Goal: Communication & Community: Answer question/provide support

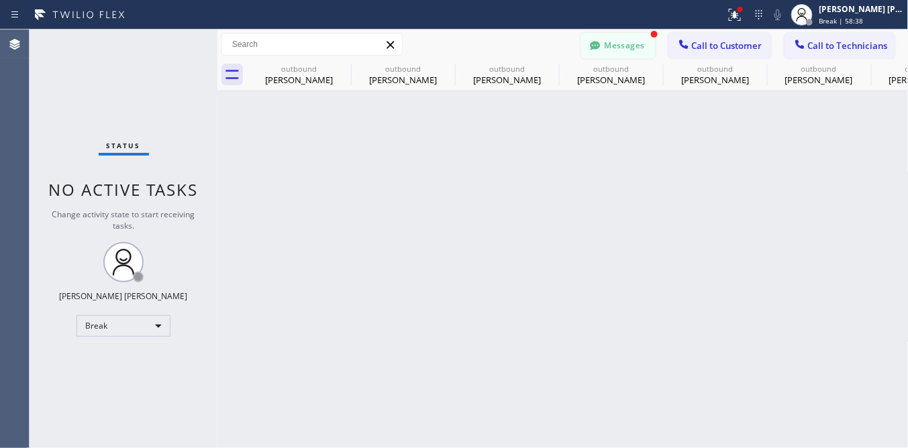
click at [639, 40] on button "Messages" at bounding box center [618, 45] width 74 height 25
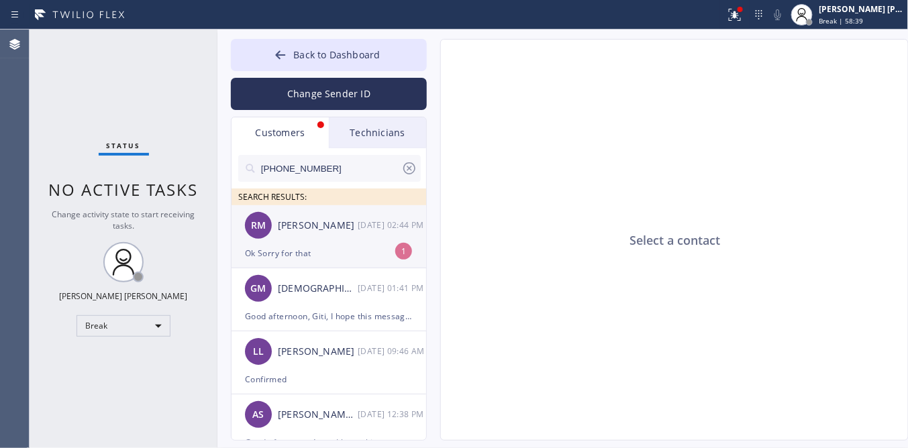
click at [327, 250] on div "Ok Sorry for that" at bounding box center [329, 253] width 168 height 15
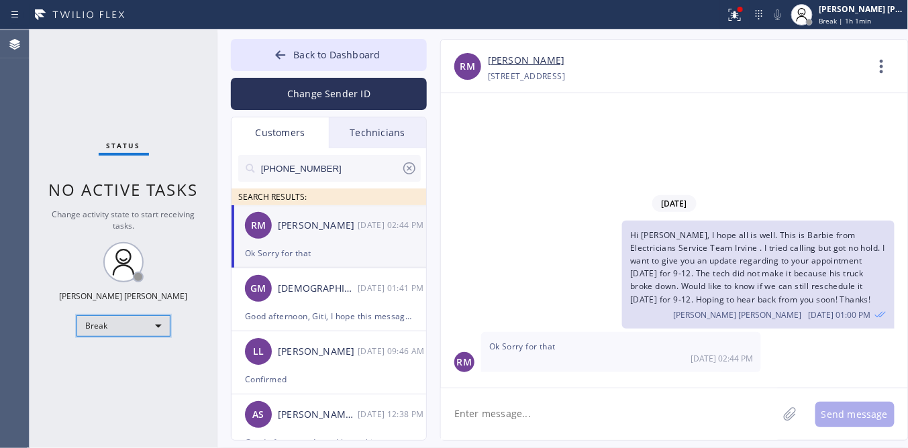
click at [132, 316] on div "Break" at bounding box center [123, 325] width 94 height 21
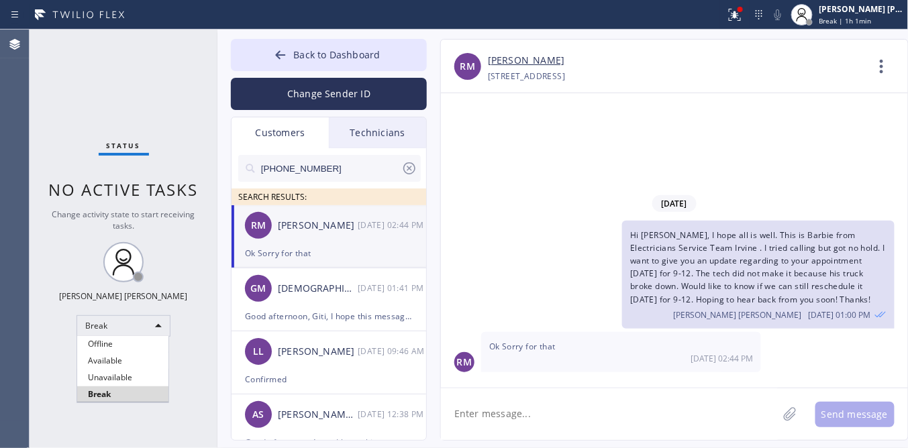
click at [123, 374] on li "Unavailable" at bounding box center [122, 378] width 91 height 16
click at [546, 53] on link "[PERSON_NAME]" at bounding box center [526, 60] width 76 height 15
click at [83, 85] on div "Status No active tasks Change activity state to start receiving tasks. [PERSON_…" at bounding box center [124, 239] width 188 height 419
click at [591, 409] on textarea at bounding box center [609, 415] width 337 height 52
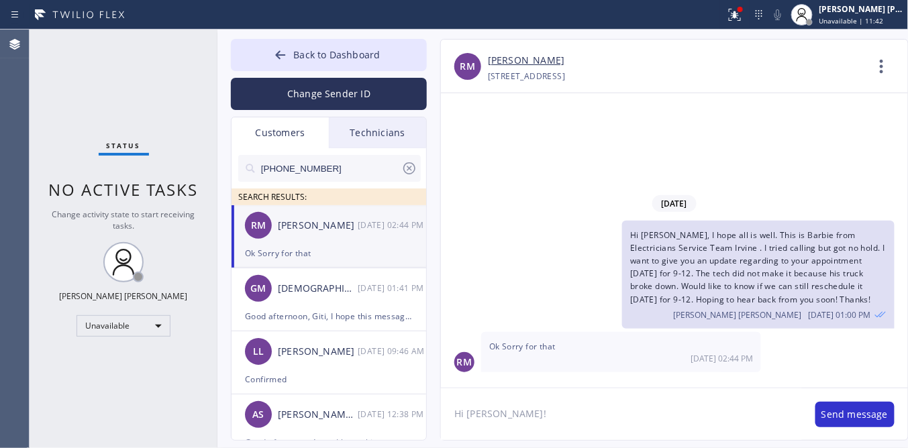
scroll to position [11, 0]
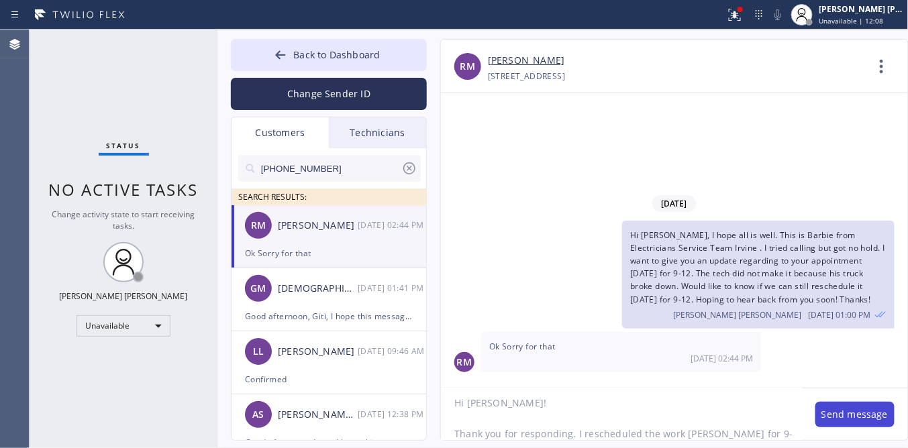
type textarea "Hi [PERSON_NAME]! Thank you for responding. I rescheduled the work [PERSON_NAME…"
click at [861, 417] on button "Send message" at bounding box center [854, 414] width 79 height 25
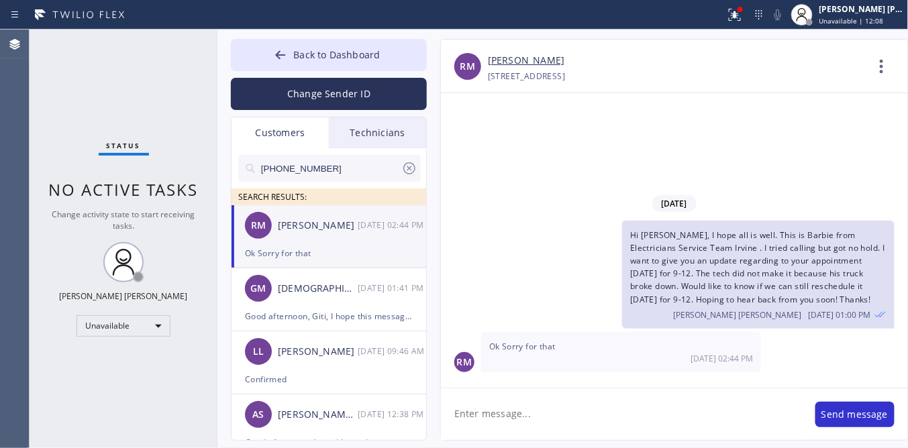
scroll to position [0, 0]
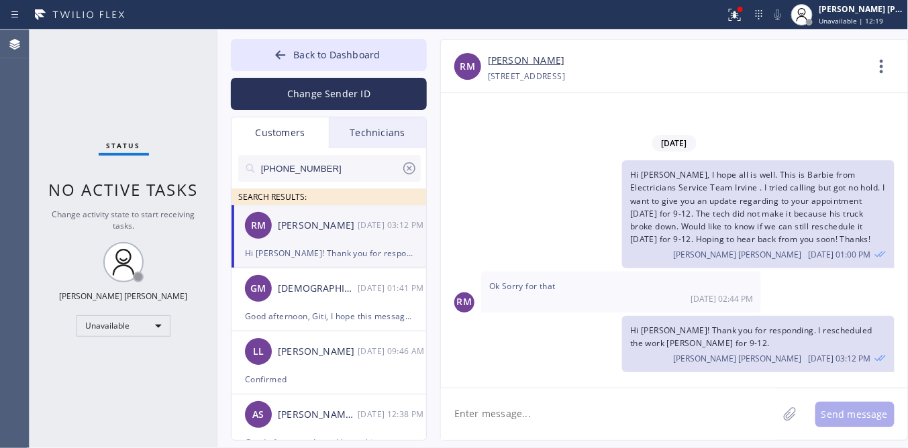
click at [115, 382] on div "Status No active tasks Change activity state to start receiving tasks. [PERSON_…" at bounding box center [124, 239] width 188 height 419
click at [293, 56] on span "Back to Dashboard" at bounding box center [336, 54] width 87 height 13
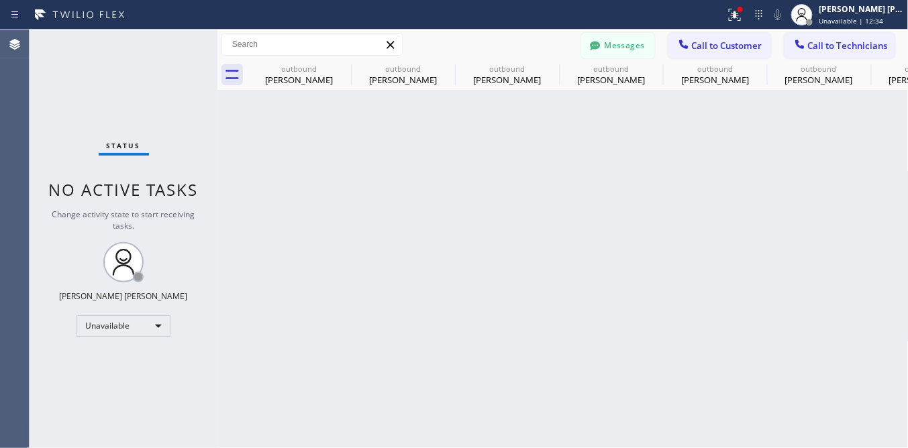
drag, startPoint x: 123, startPoint y: 34, endPoint x: 142, endPoint y: 5, distance: 35.4
click at [127, 32] on div "Status No active tasks Change activity state to start receiving tasks. [PERSON_…" at bounding box center [124, 239] width 188 height 419
drag, startPoint x: 81, startPoint y: 88, endPoint x: 134, endPoint y: 7, distance: 96.4
click at [83, 85] on div "Status No active tasks Change activity state to start receiving tasks. [PERSON_…" at bounding box center [124, 239] width 188 height 419
